Goal: Information Seeking & Learning: Learn about a topic

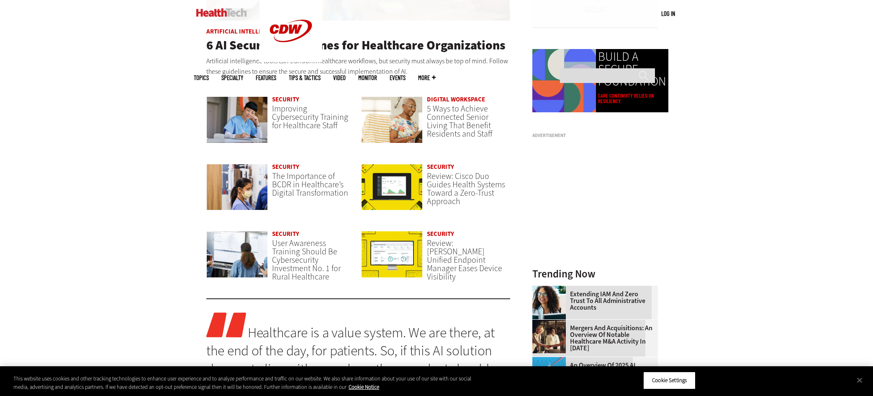
scroll to position [670, 0]
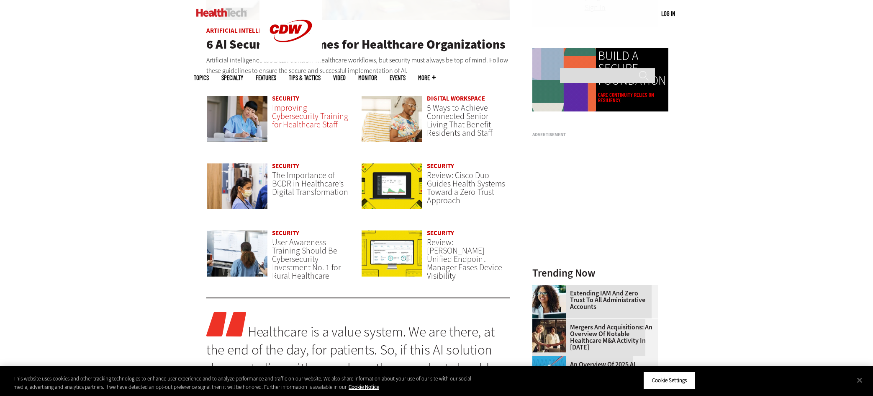
click at [287, 123] on span "Improving Cybersecurity Training for Healthcare Staff" at bounding box center [310, 116] width 76 height 28
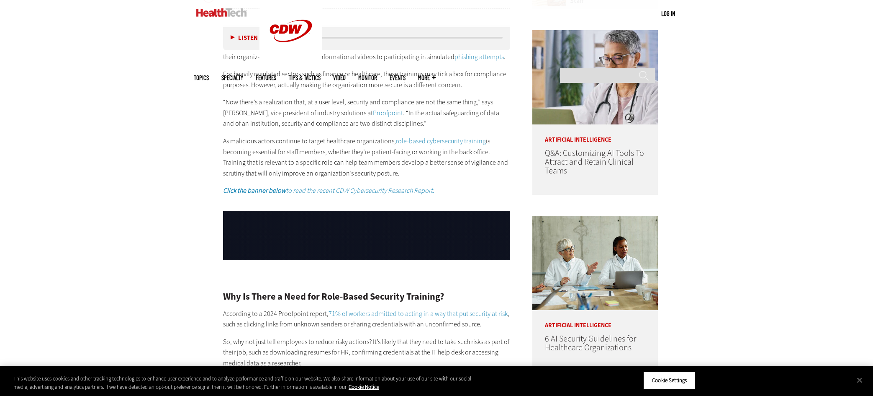
scroll to position [502, 0]
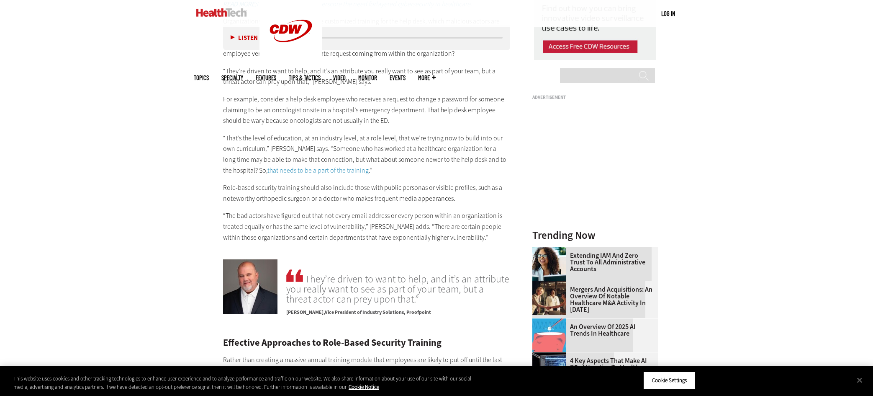
scroll to position [1047, 0]
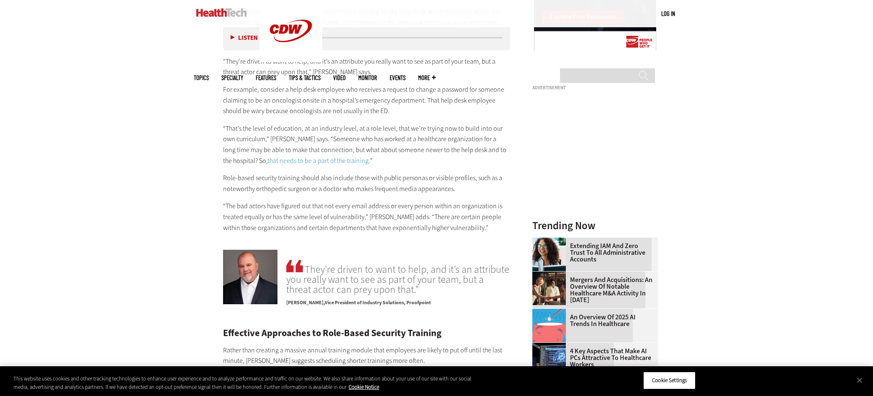
drag, startPoint x: 193, startPoint y: 177, endPoint x: 190, endPoint y: 189, distance: 12.6
click at [193, 178] on div "Become an Insider Sign up today to receive premium content! Sign Up MENU Log in…" at bounding box center [436, 116] width 873 height 2327
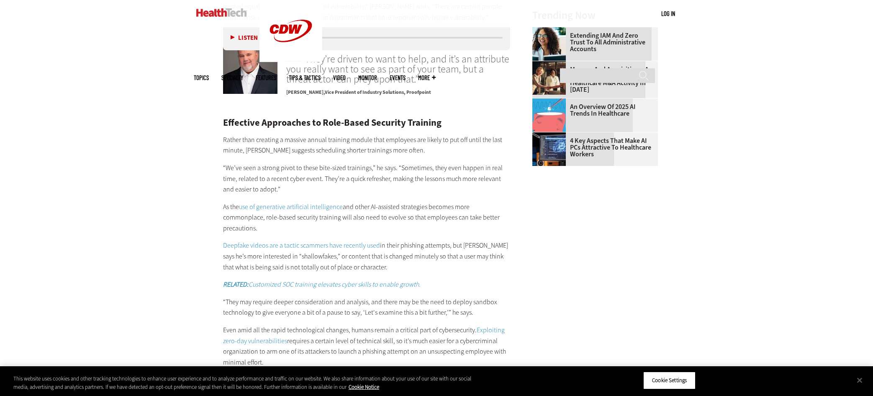
scroll to position [1381, 0]
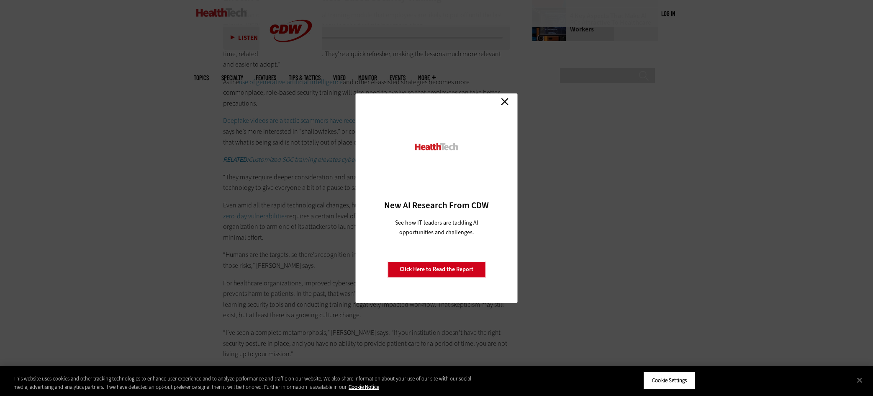
click at [508, 100] on link "Close" at bounding box center [505, 101] width 13 height 13
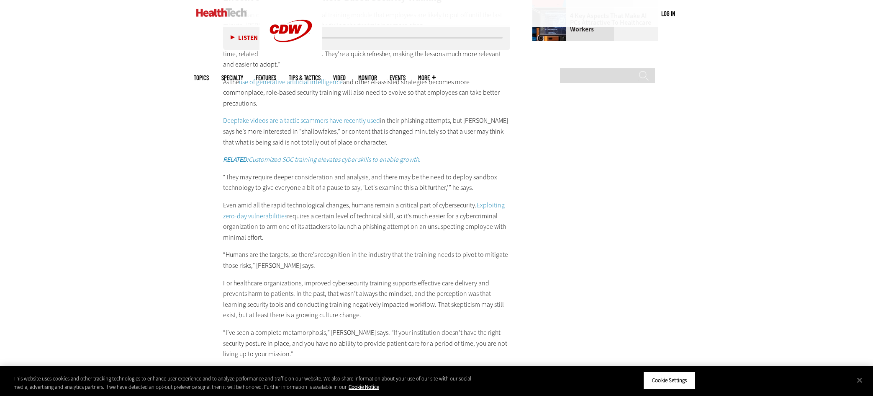
scroll to position [1340, 0]
